Goal: Find specific page/section: Find specific page/section

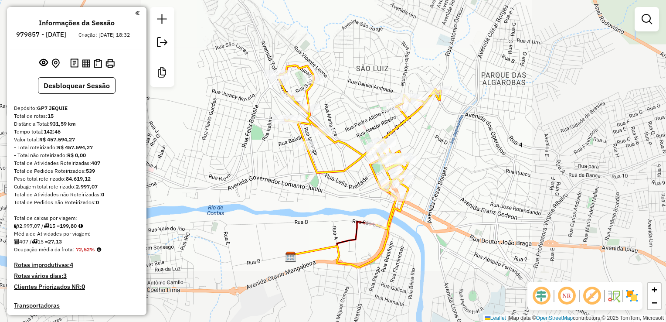
scroll to position [923, 0]
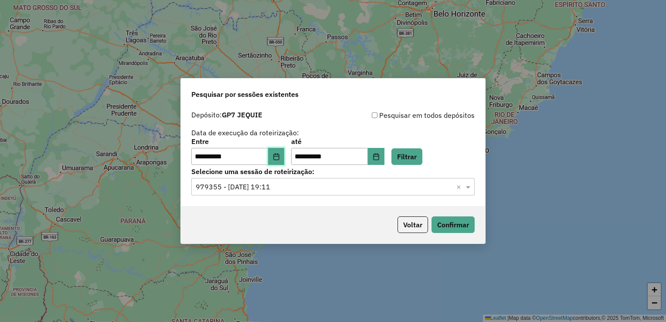
click at [280, 154] on icon "Choose Date" at bounding box center [276, 156] width 7 height 7
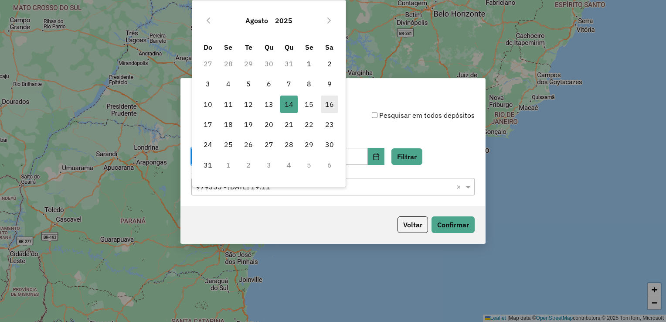
click at [327, 103] on span "16" at bounding box center [329, 103] width 17 height 17
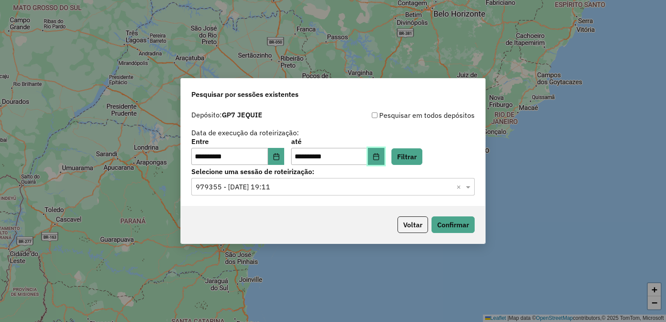
click at [383, 157] on button "Choose Date" at bounding box center [376, 156] width 17 height 17
click at [476, 155] on div "**********" at bounding box center [333, 156] width 304 height 100
click at [419, 159] on button "Filtrar" at bounding box center [407, 156] width 31 height 17
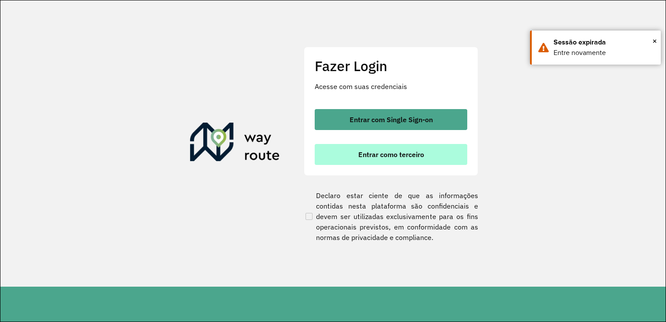
click at [428, 157] on button "Entrar como terceiro" at bounding box center [391, 154] width 153 height 21
